Goal: Task Accomplishment & Management: Use online tool/utility

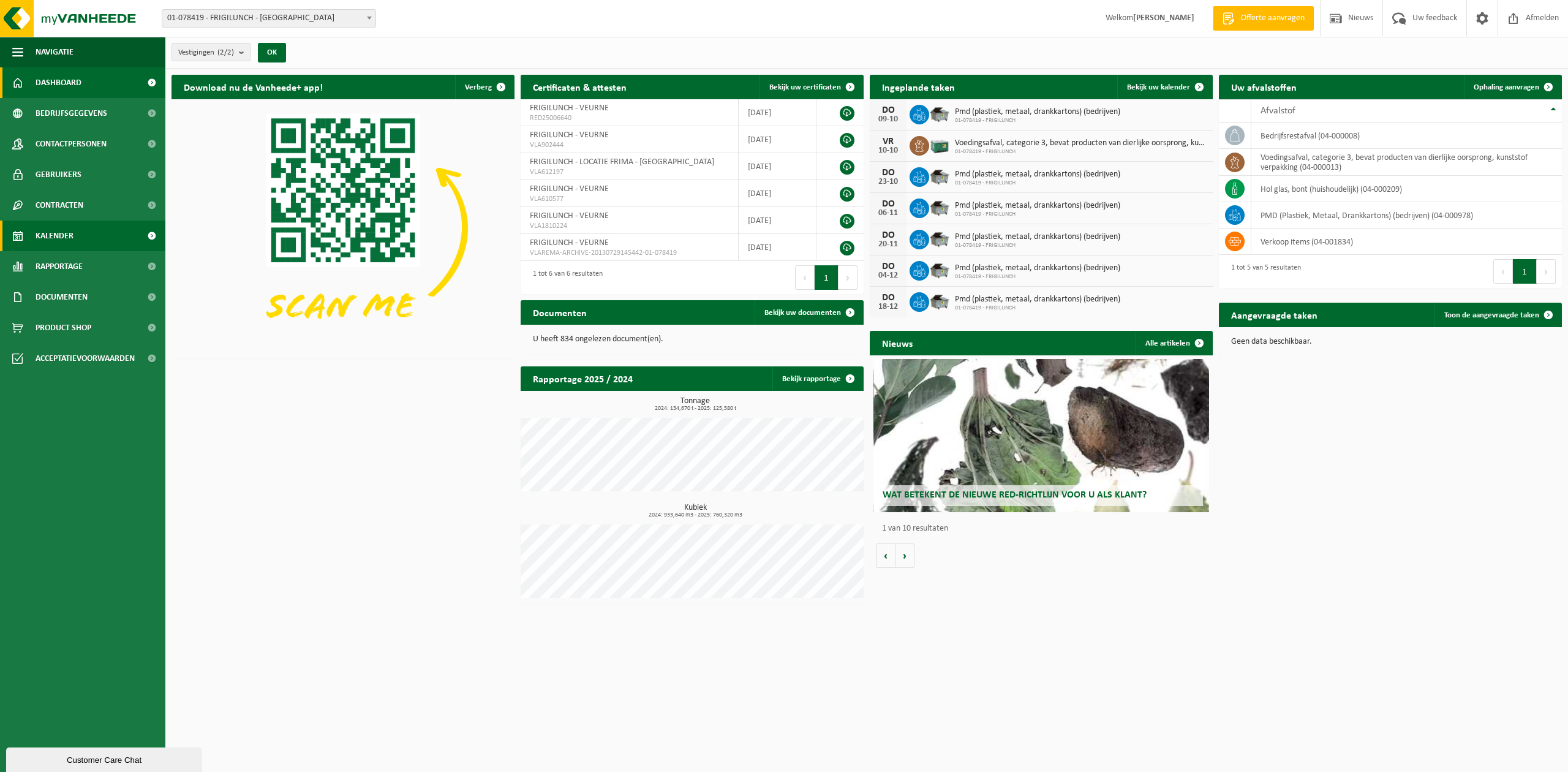
click at [46, 241] on span "Kalender" at bounding box center [54, 236] width 38 height 30
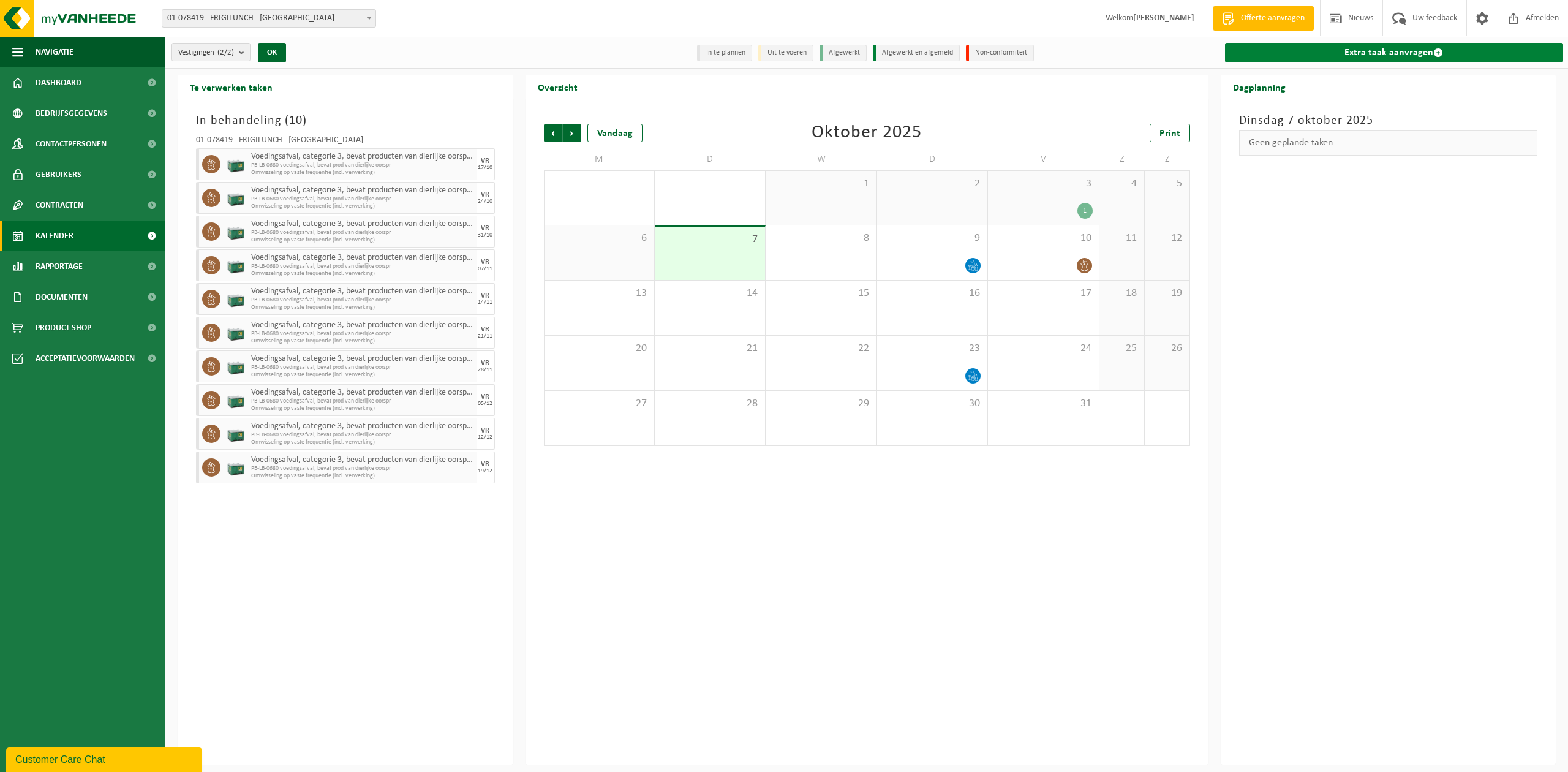
click at [1372, 54] on link "Extra taak aanvragen" at bounding box center [1395, 53] width 339 height 19
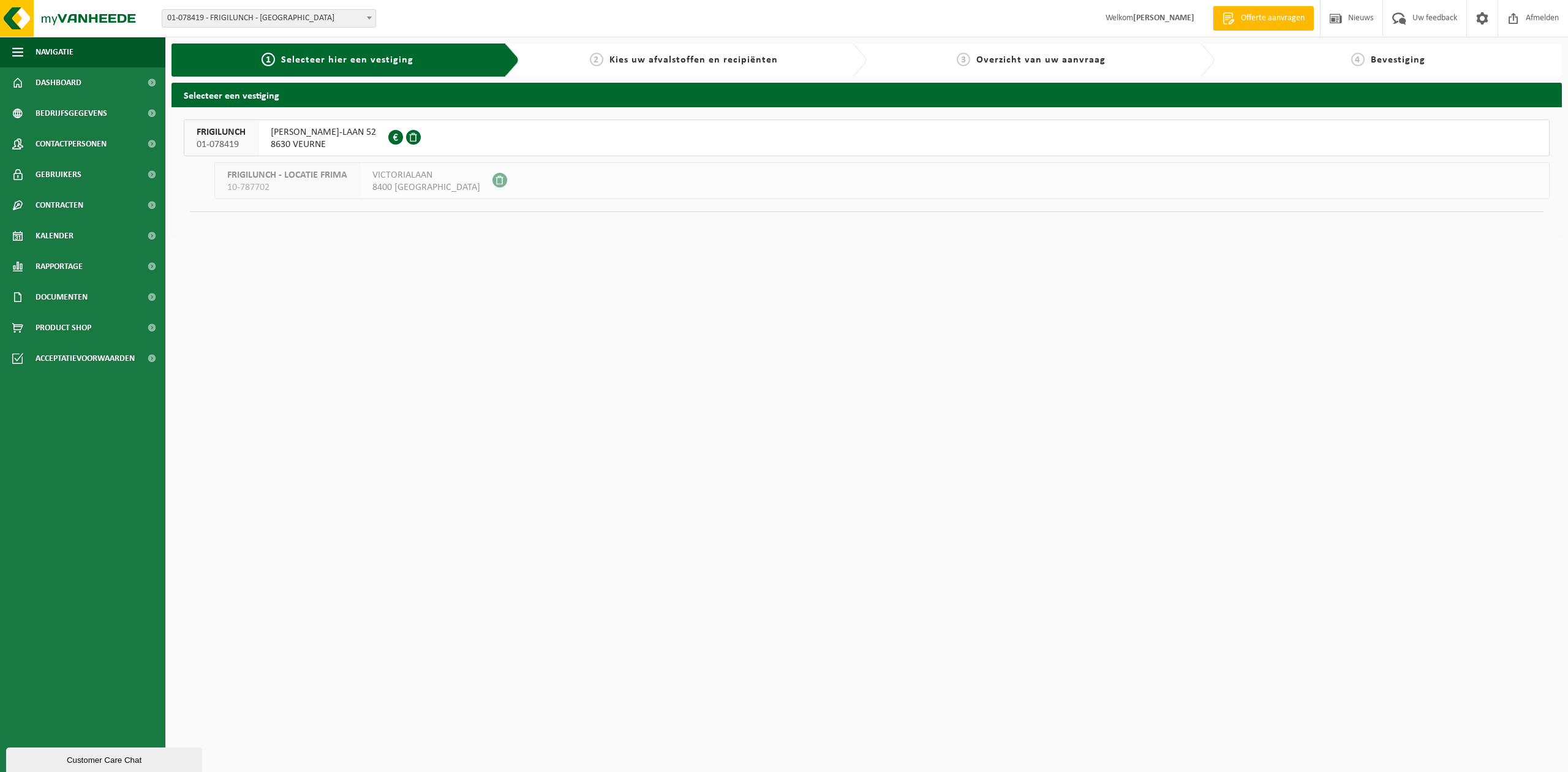
click at [319, 142] on span "8630 VEURNE" at bounding box center [323, 144] width 105 height 12
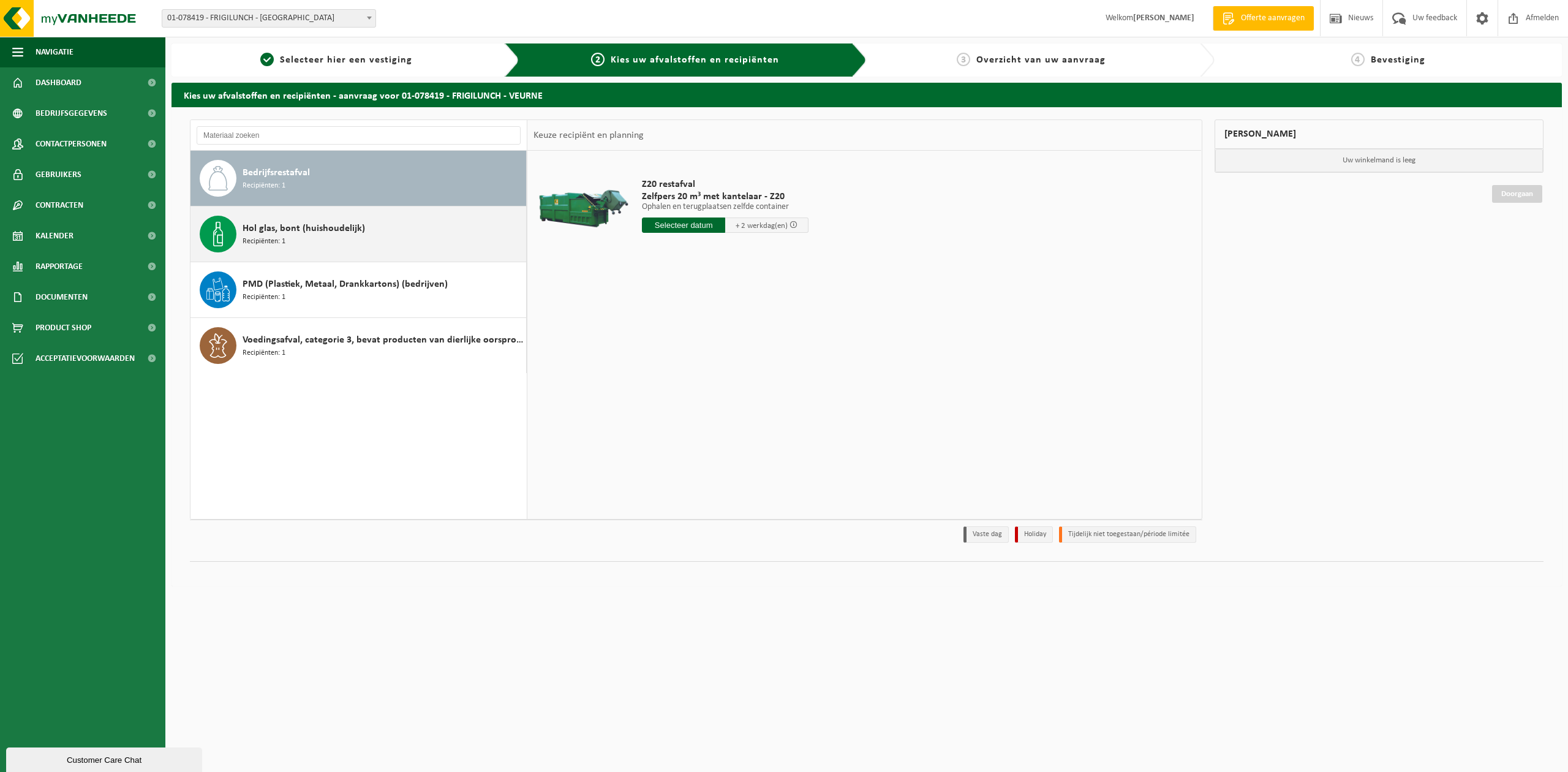
click at [360, 243] on div "Hol glas, bont (huishoudelijk) Recipiënten: 1" at bounding box center [383, 234] width 281 height 37
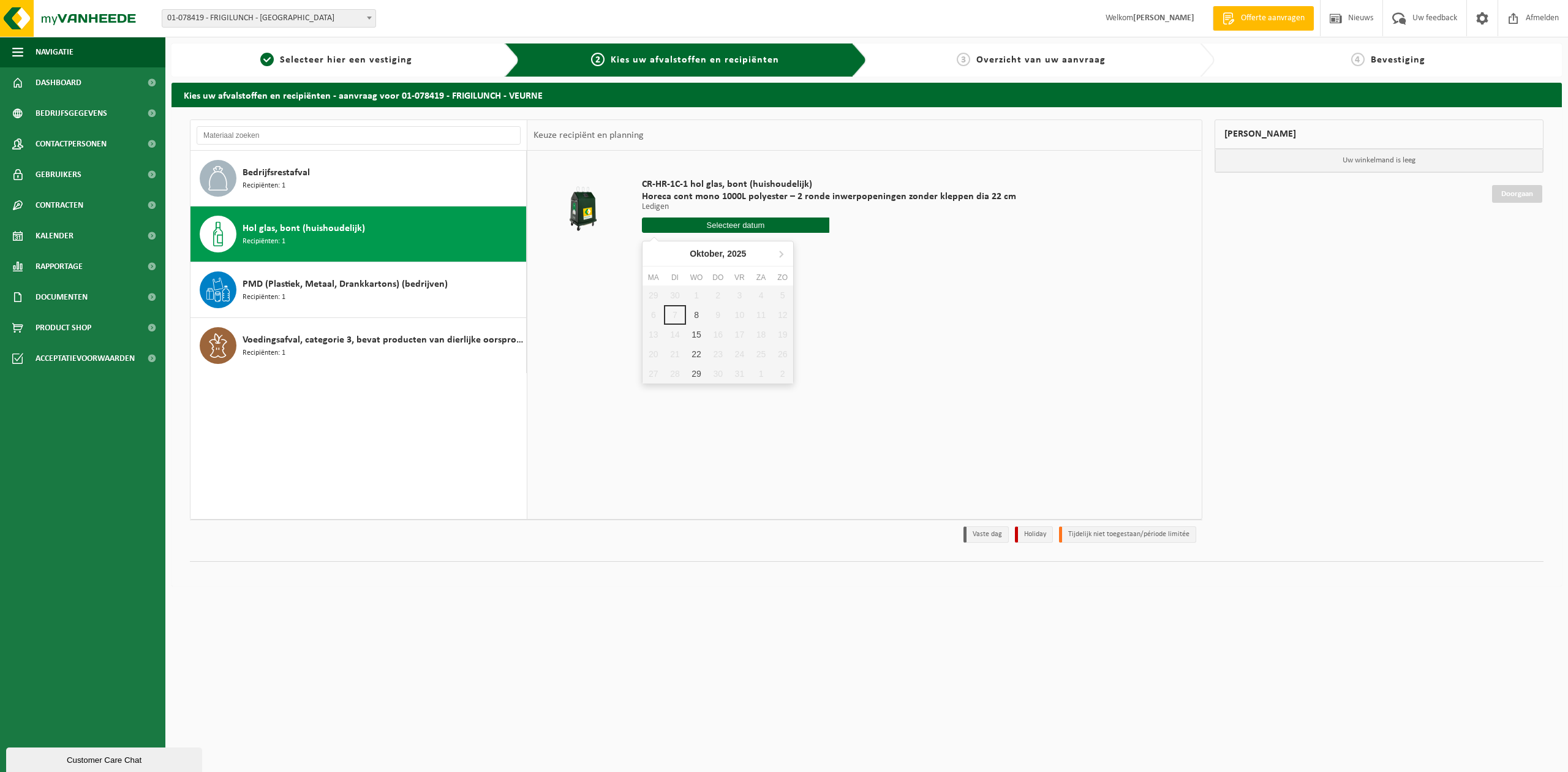
click at [726, 225] on input "text" at bounding box center [735, 225] width 187 height 15
click at [696, 310] on div "8" at bounding box center [697, 314] width 21 height 19
type input "Van 2025-10-08"
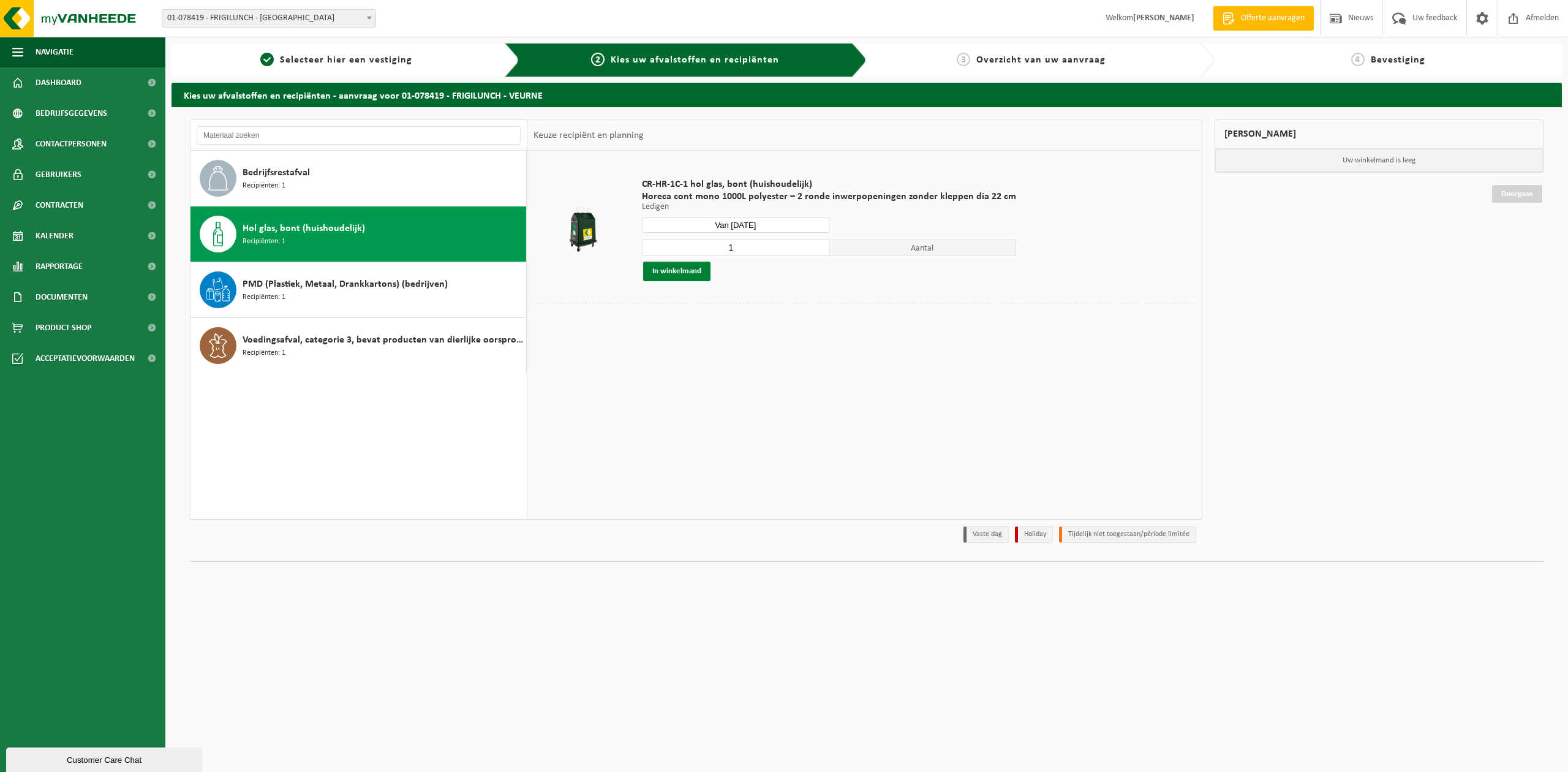
click at [674, 273] on button "In winkelmand" at bounding box center [677, 271] width 67 height 19
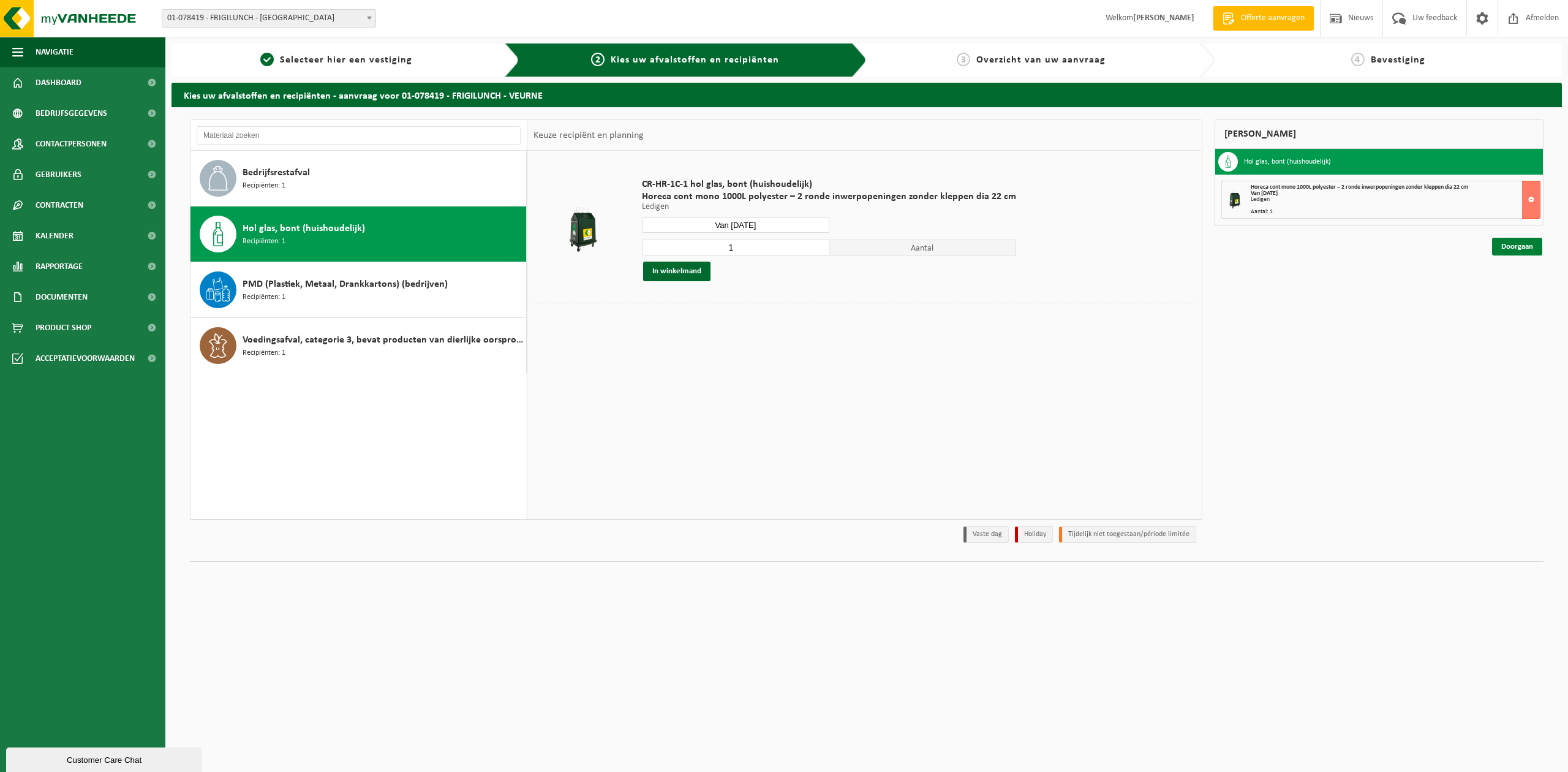
click at [1510, 245] on link "Doorgaan" at bounding box center [1517, 247] width 50 height 18
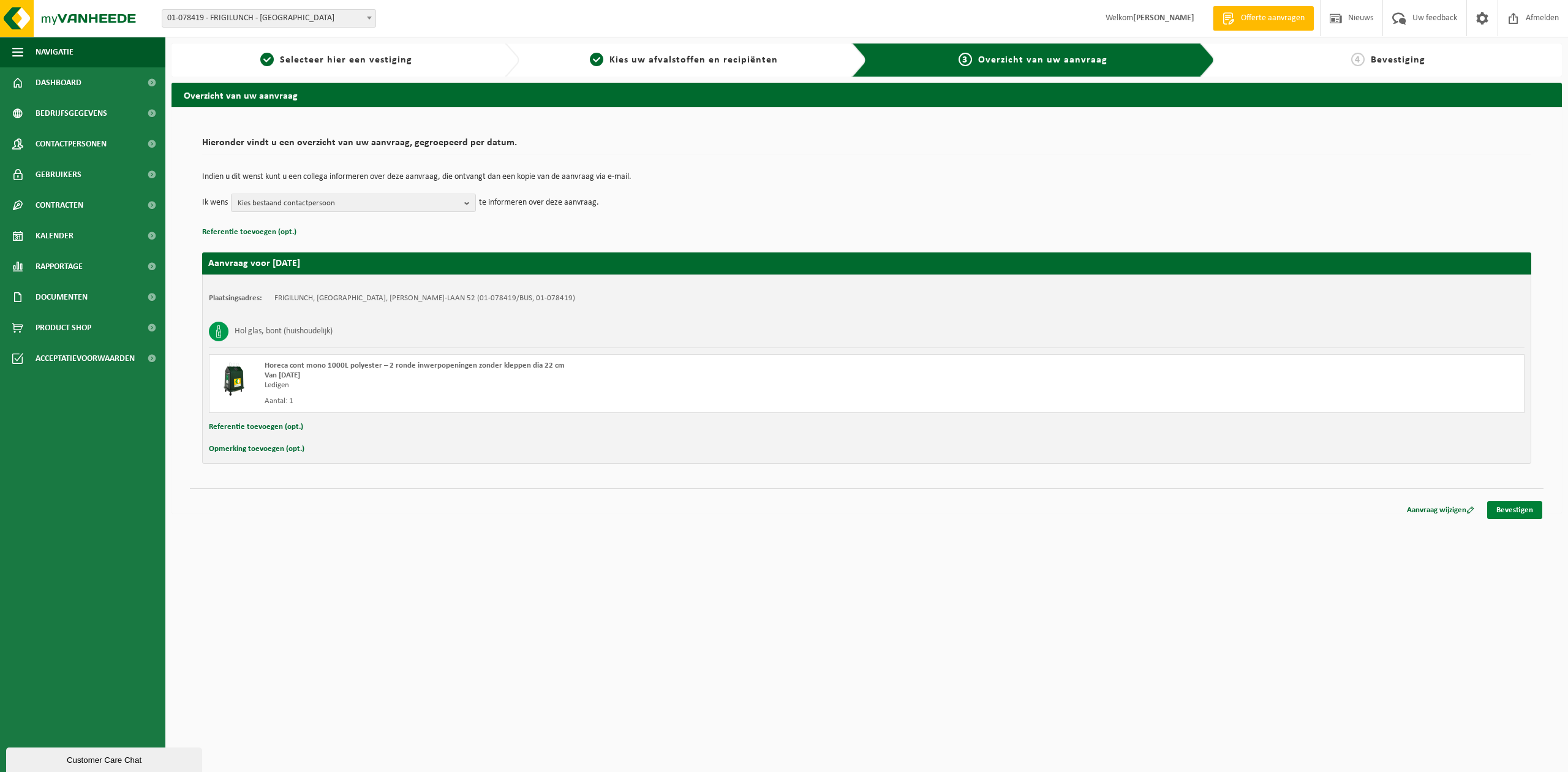
click at [1510, 512] on link "Bevestigen" at bounding box center [1515, 510] width 55 height 18
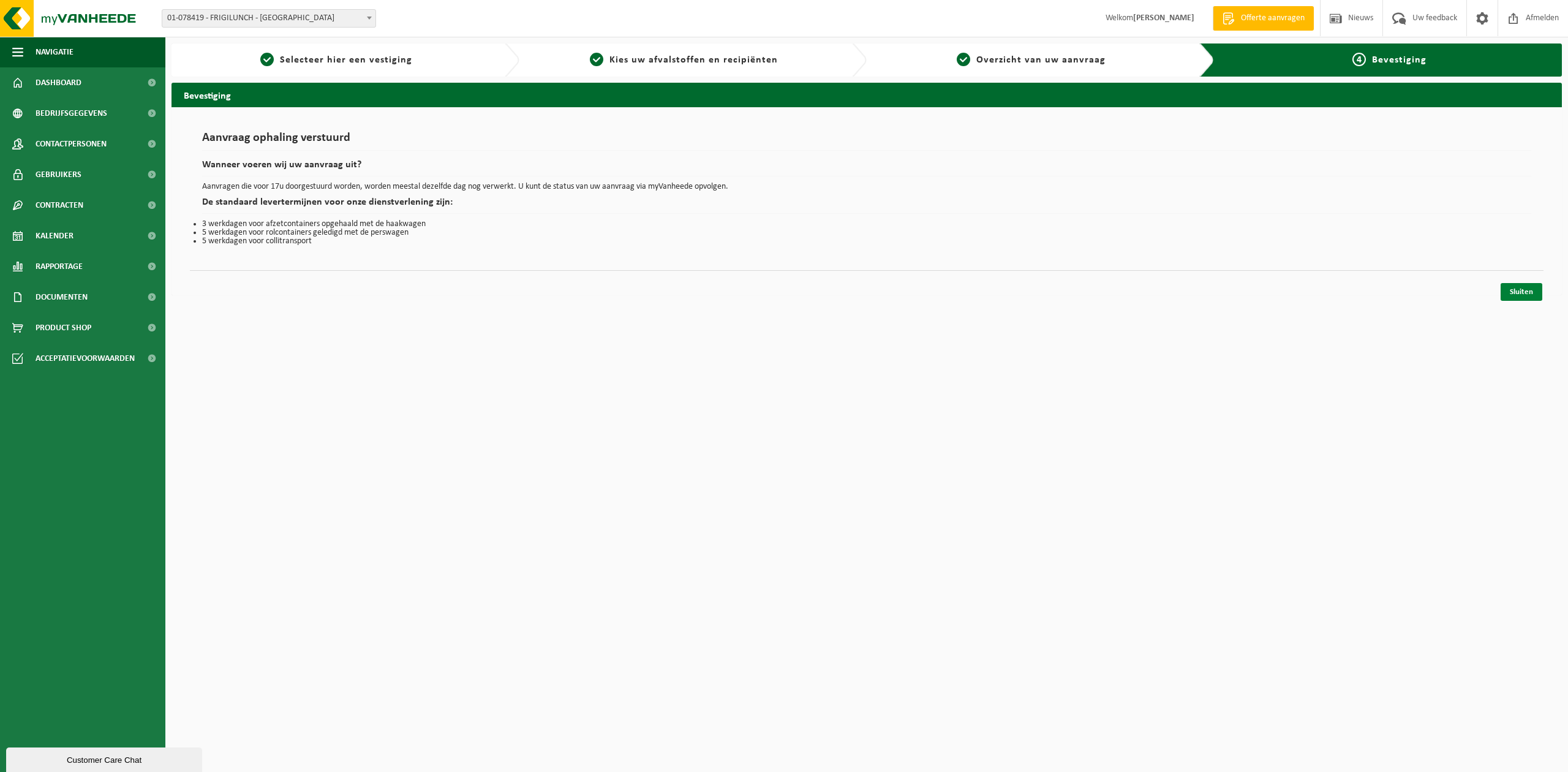
click at [1522, 293] on link "Sluiten" at bounding box center [1522, 292] width 41 height 18
